Goal: Register for event/course

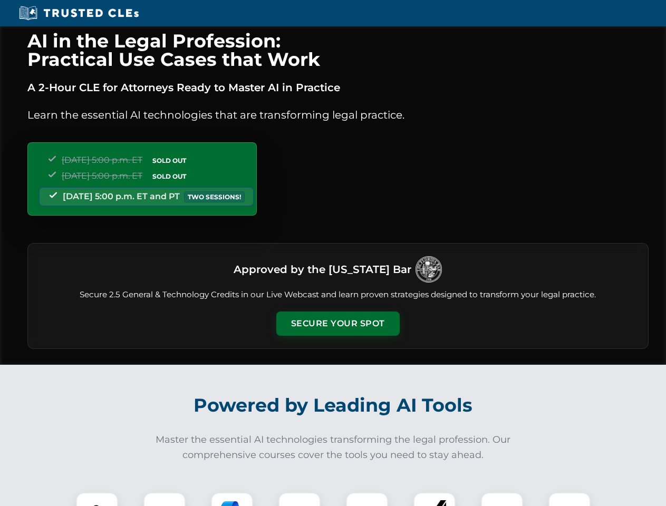
click at [337, 324] on button "Secure Your Spot" at bounding box center [337, 324] width 123 height 24
click at [97, 499] on img at bounding box center [97, 513] width 31 height 31
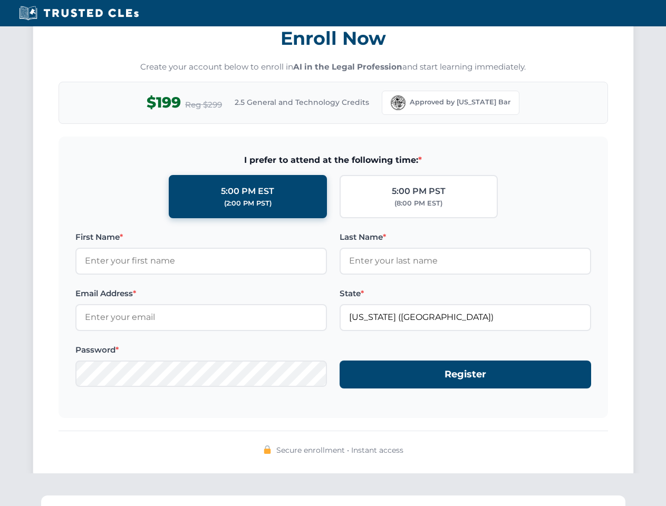
scroll to position [1035, 0]
